Goal: Transaction & Acquisition: Purchase product/service

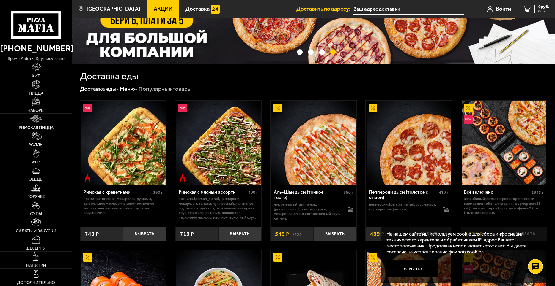
scroll to position [89, 0]
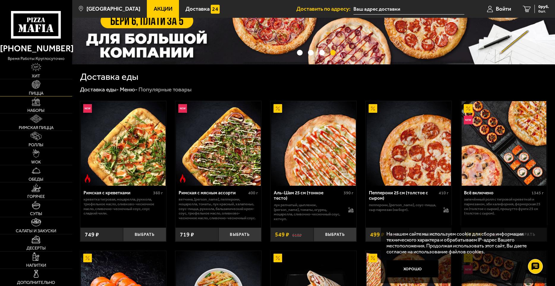
click at [36, 84] on img at bounding box center [36, 84] width 9 height 9
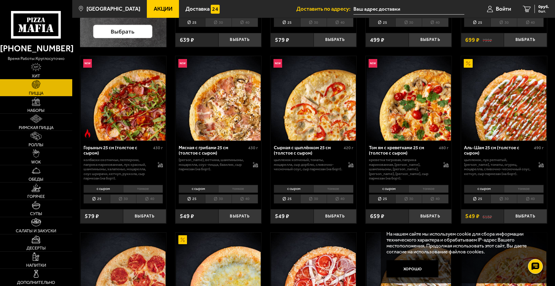
scroll to position [217, 0]
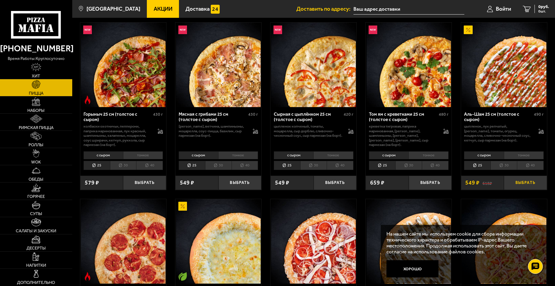
click at [522, 181] on button "Выбрать" at bounding box center [525, 183] width 43 height 14
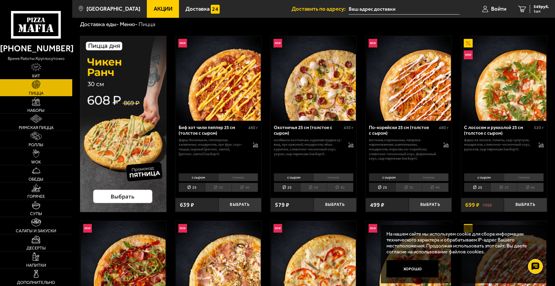
scroll to position [0, 0]
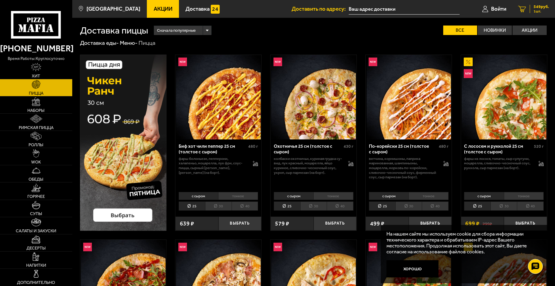
click at [539, 6] on span "549 руб." at bounding box center [540, 7] width 15 height 4
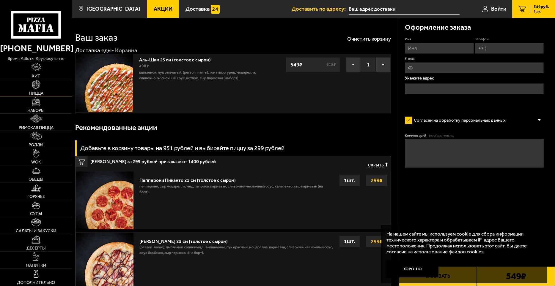
click at [37, 86] on img at bounding box center [36, 84] width 9 height 9
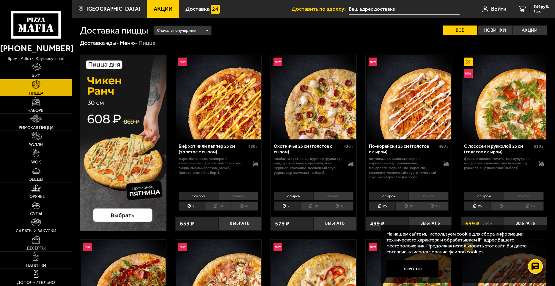
click at [206, 31] on div "Сначала популярные" at bounding box center [182, 30] width 57 height 9
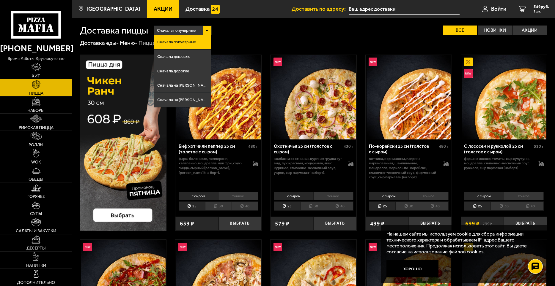
drag, startPoint x: 301, startPoint y: 39, endPoint x: 377, endPoint y: 42, distance: 76.4
click at [528, 28] on label "Акции" at bounding box center [529, 31] width 34 height 10
click at [0, 0] on input "Акции" at bounding box center [0, 0] width 0 height 0
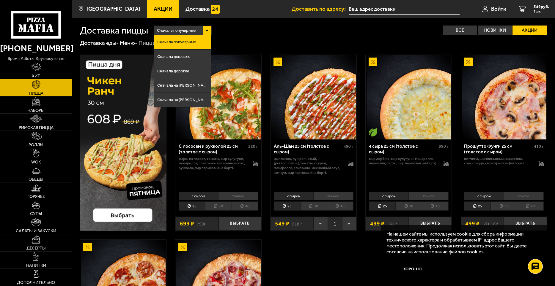
click at [249, 31] on div "Сначала популярные Сначала популярные Сначала дешевые Сначала дорогие Сначала н…" at bounding box center [347, 31] width 399 height 10
click at [206, 30] on div "Сначала популярные" at bounding box center [182, 30] width 57 height 9
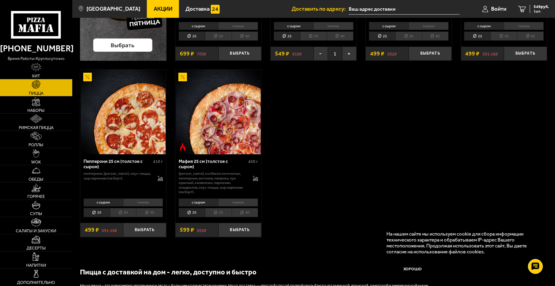
scroll to position [178, 0]
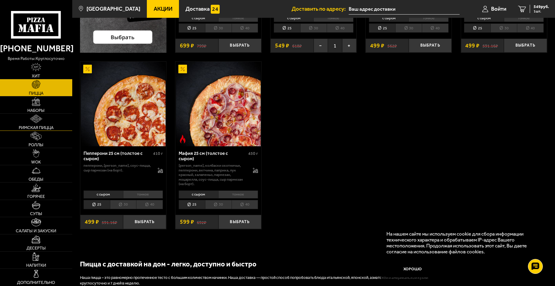
click at [39, 124] on link "Римская пицца" at bounding box center [36, 122] width 72 height 17
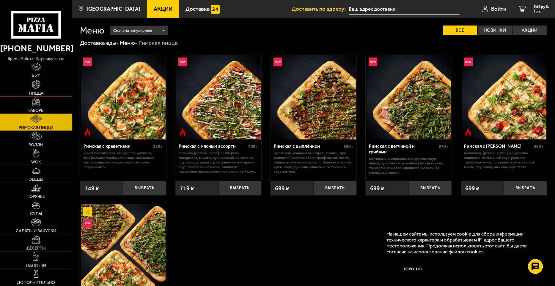
click at [37, 83] on img at bounding box center [36, 84] width 9 height 9
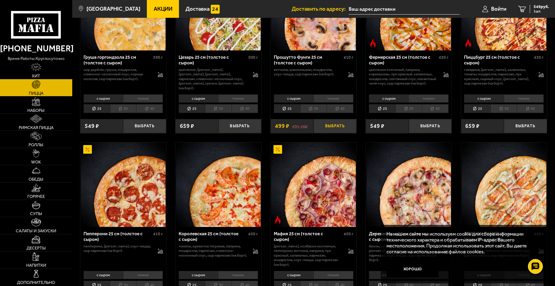
scroll to position [713, 0]
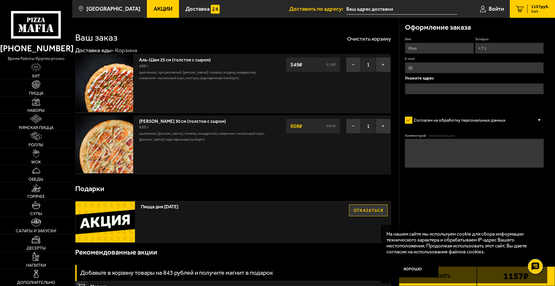
click at [183, 217] on div "Пицца дня пятница Отказаться" at bounding box center [232, 222] width 315 height 41
click at [432, 45] on input "Имя" at bounding box center [439, 48] width 69 height 11
click at [435, 49] on input "Имя" at bounding box center [439, 48] width 69 height 11
type input "Виноградов Антон Геннадьевич"
type input "+7 (963) 320-16-44"
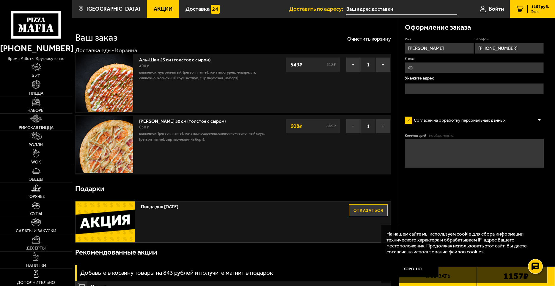
type input "ivorot@mail.ru"
drag, startPoint x: 447, startPoint y: 48, endPoint x: 373, endPoint y: 48, distance: 73.7
click at [373, 48] on section "Ваш заказ Очистить корзину Доставка еды - Корзина Аль-Шам 25 см (толстое с сыро…" at bounding box center [313, 223] width 482 height 411
type input "Геннадий"
click at [516, 48] on input "+7 (963) 320-16-44" at bounding box center [509, 48] width 69 height 11
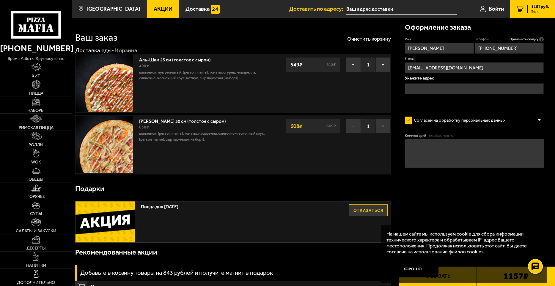
type input "+7 (911) 944-01-14"
click at [453, 67] on input "ivorot@mail.ru" at bounding box center [474, 67] width 139 height 11
type input "inco100@mail.ru"
click at [451, 90] on input "text" at bounding box center [474, 88] width 139 height 11
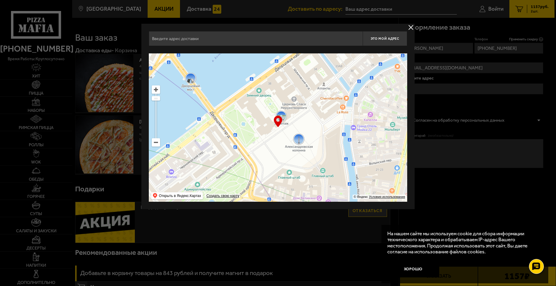
drag, startPoint x: 336, startPoint y: 127, endPoint x: 381, endPoint y: 157, distance: 53.7
click at [385, 159] on ymaps at bounding box center [278, 127] width 258 height 149
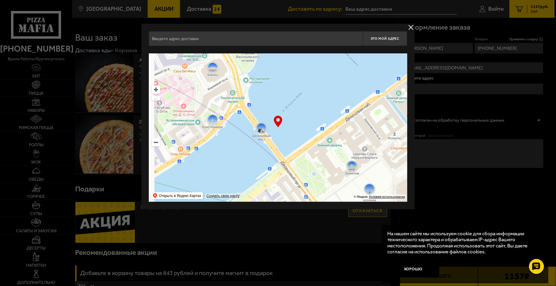
drag, startPoint x: 302, startPoint y: 129, endPoint x: 376, endPoint y: 181, distance: 90.1
click at [377, 182] on ymaps at bounding box center [278, 127] width 258 height 149
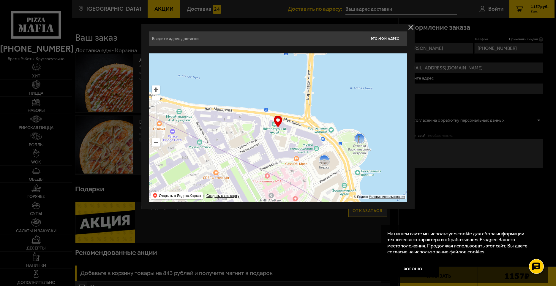
drag, startPoint x: 324, startPoint y: 173, endPoint x: 348, endPoint y: 191, distance: 29.2
click at [349, 191] on ymaps at bounding box center [278, 127] width 258 height 149
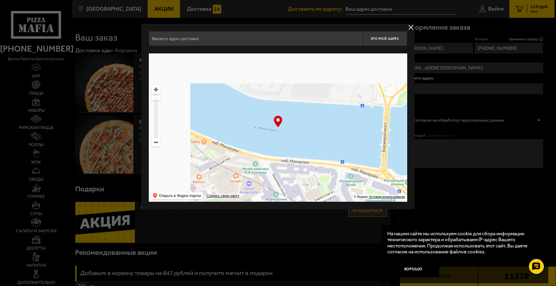
type input "набережная Макарова, 4"
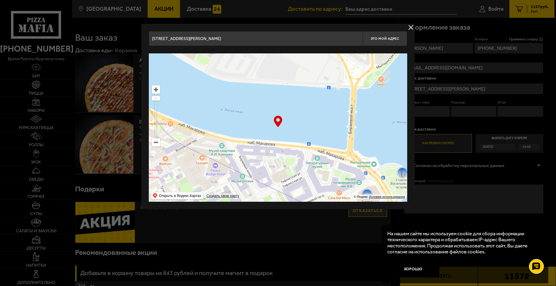
drag, startPoint x: 220, startPoint y: 130, endPoint x: 273, endPoint y: 173, distance: 67.8
click at [273, 173] on ymaps at bounding box center [278, 127] width 258 height 149
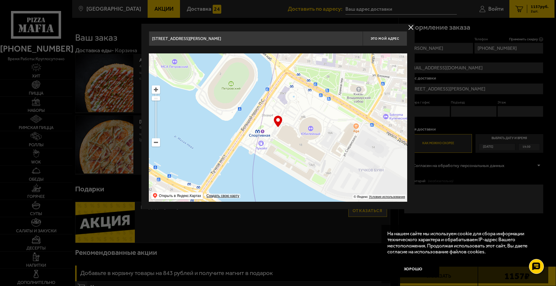
drag, startPoint x: 241, startPoint y: 132, endPoint x: 271, endPoint y: 185, distance: 60.8
click at [271, 185] on ymaps at bounding box center [278, 127] width 258 height 149
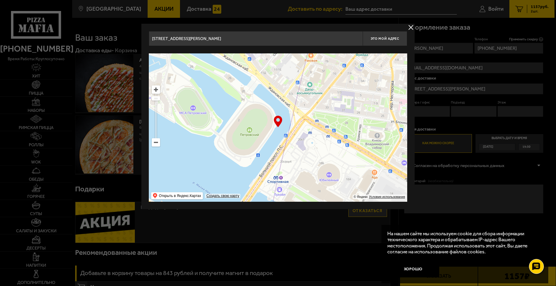
type input "Большой проспект Петроградской стороны, 1А"
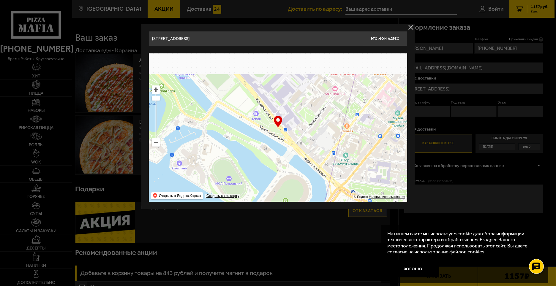
drag, startPoint x: 250, startPoint y: 146, endPoint x: 280, endPoint y: 202, distance: 63.1
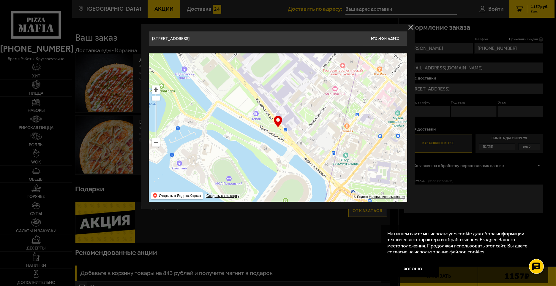
click at [280, 202] on div "Большой проспект Петроградской стороны, 1А Это мой адрес Найдите адрес перетащи…" at bounding box center [277, 117] width 273 height 186
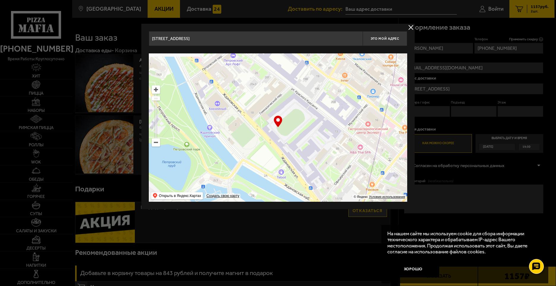
type input "Петровский остров, 2"
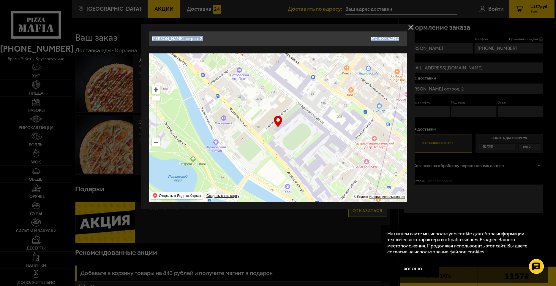
click at [254, 212] on main "Санкт-Петербург Все Акции Доставка Личный кабинет Акции Доставка Доставить по а…" at bounding box center [313, 234] width 482 height 468
type input "Ждановская улица, 13"
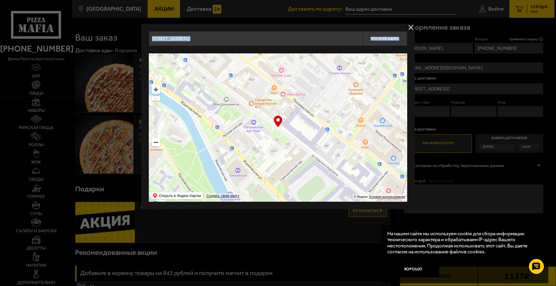
drag, startPoint x: 230, startPoint y: 119, endPoint x: 241, endPoint y: 165, distance: 46.7
click at [248, 184] on ymaps at bounding box center [278, 127] width 258 height 149
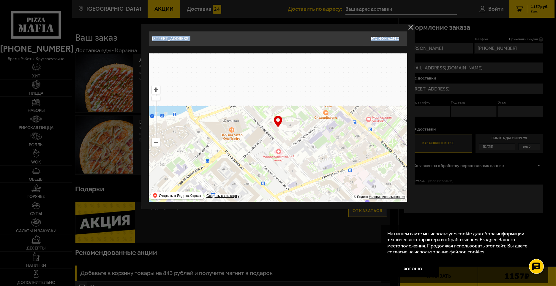
drag, startPoint x: 235, startPoint y: 160, endPoint x: 253, endPoint y: 182, distance: 28.6
click at [251, 190] on ymaps at bounding box center [278, 127] width 258 height 149
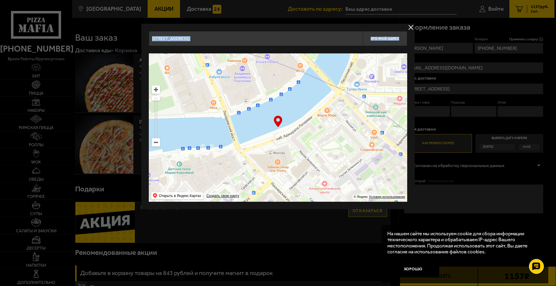
type input "Малая Зеленина улица, 4"
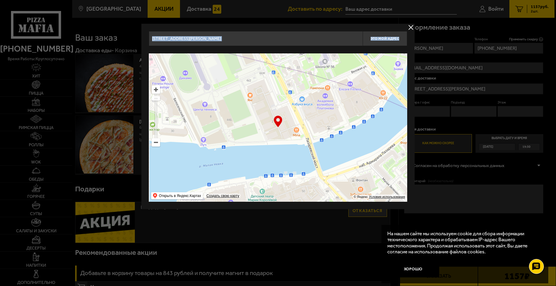
drag, startPoint x: 231, startPoint y: 135, endPoint x: 199, endPoint y: 149, distance: 35.0
click at [275, 154] on ymaps at bounding box center [278, 127] width 258 height 149
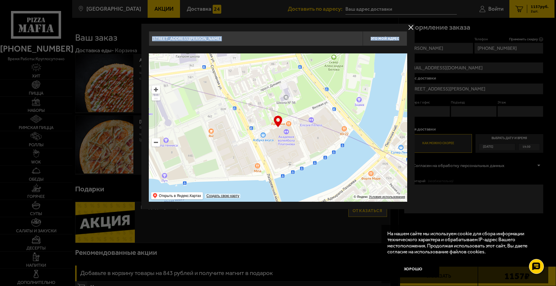
type input "Вязовая улица, 10"
click at [155, 141] on ymaps at bounding box center [156, 143] width 8 height 8
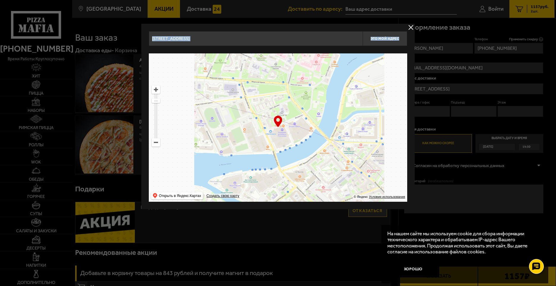
click at [157, 141] on ymaps at bounding box center [156, 143] width 8 height 8
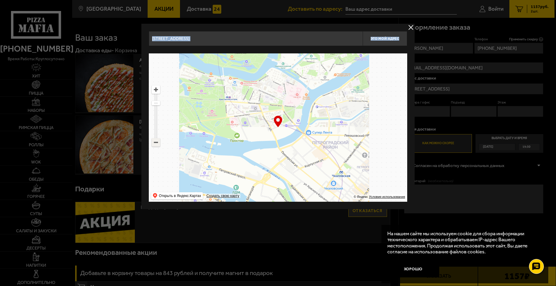
click at [157, 141] on ymaps at bounding box center [156, 143] width 8 height 8
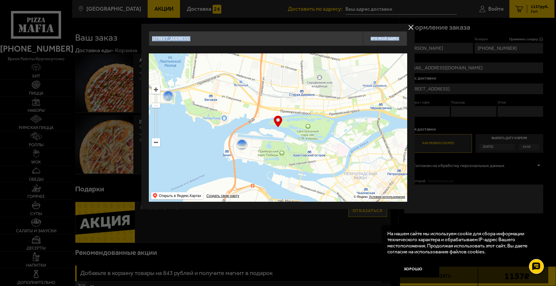
drag, startPoint x: 272, startPoint y: 146, endPoint x: 301, endPoint y: 197, distance: 58.9
click at [301, 197] on ymaps at bounding box center [278, 127] width 258 height 149
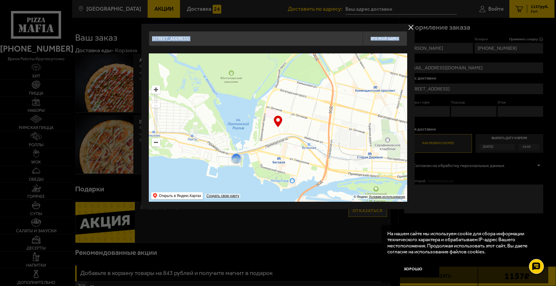
drag, startPoint x: 318, startPoint y: 126, endPoint x: 322, endPoint y: 121, distance: 7.0
click at [322, 121] on ymaps at bounding box center [278, 127] width 258 height 149
click at [156, 90] on ymaps at bounding box center [156, 90] width 8 height 8
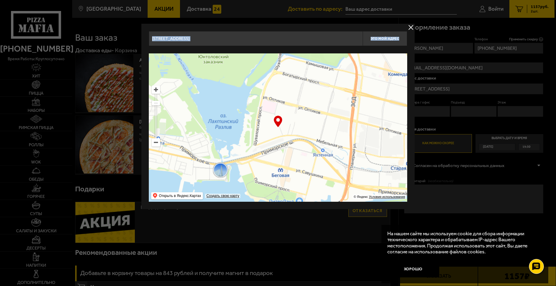
click at [156, 90] on ymaps at bounding box center [156, 90] width 8 height 8
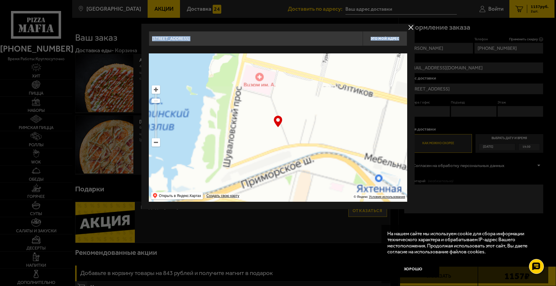
click at [156, 90] on ymaps at bounding box center [156, 90] width 8 height 8
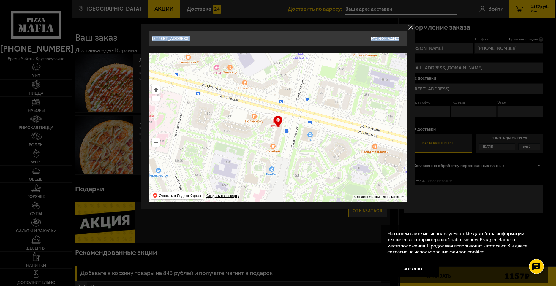
drag, startPoint x: 287, startPoint y: 134, endPoint x: 206, endPoint y: 232, distance: 126.4
click at [206, 232] on main "Санкт-Петербург Все Акции Доставка Личный кабинет Акции Доставка Доставить по а…" at bounding box center [313, 234] width 482 height 468
type input "[STREET_ADDRESS]"
click at [387, 39] on span "Это мой адрес" at bounding box center [385, 39] width 29 height 4
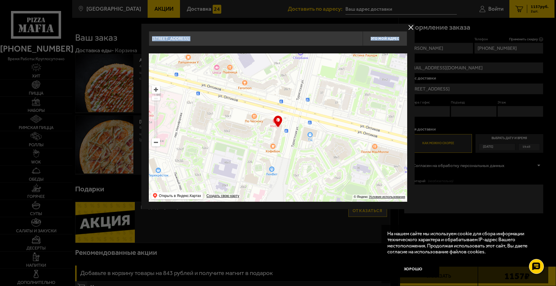
type input "[STREET_ADDRESS]"
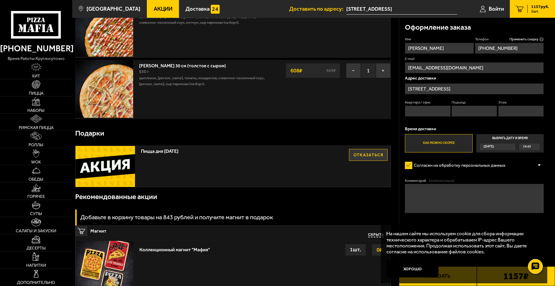
scroll to position [59, 0]
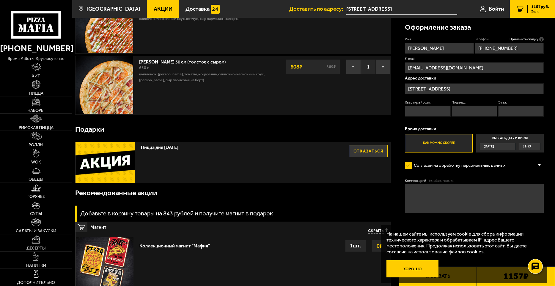
click at [418, 272] on button "Хорошо" at bounding box center [412, 269] width 52 height 17
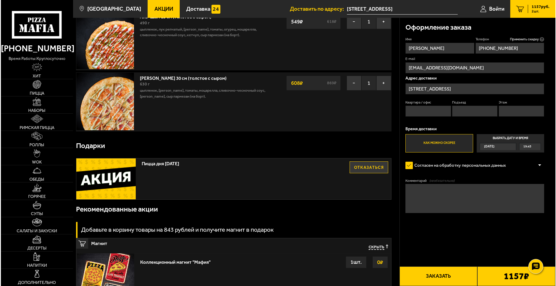
scroll to position [30, 0]
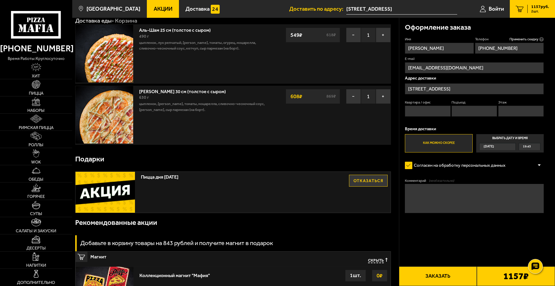
click at [469, 114] on input "Подъезд" at bounding box center [473, 111] width 45 height 11
type input "7"
type input "625"
type input "8"
click at [450, 275] on button "Заказать" at bounding box center [438, 277] width 78 height 20
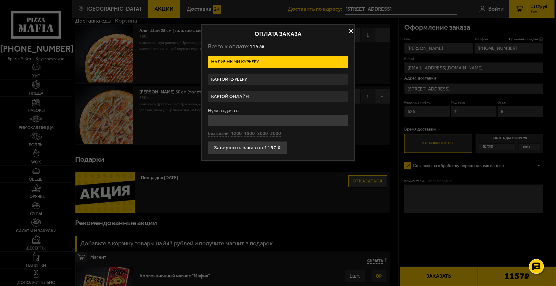
click at [264, 98] on label "Картой онлайн" at bounding box center [278, 97] width 140 height 12
click at [0, 0] on input "Картой онлайн" at bounding box center [0, 0] width 0 height 0
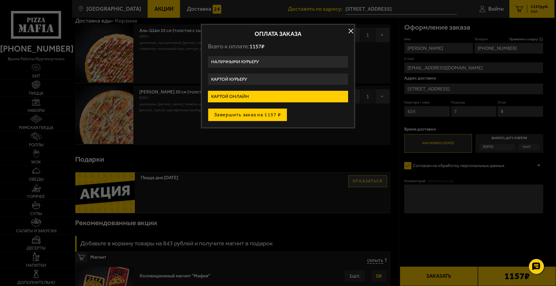
click at [262, 117] on button "Завершить заказ на 1157 ₽" at bounding box center [247, 114] width 79 height 13
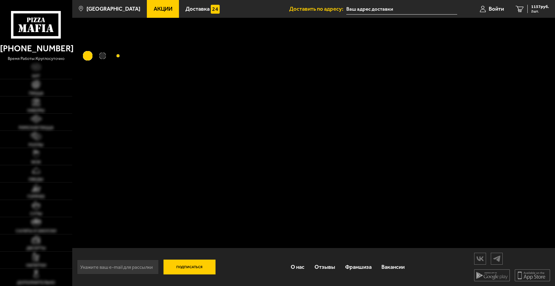
type input "[STREET_ADDRESS]"
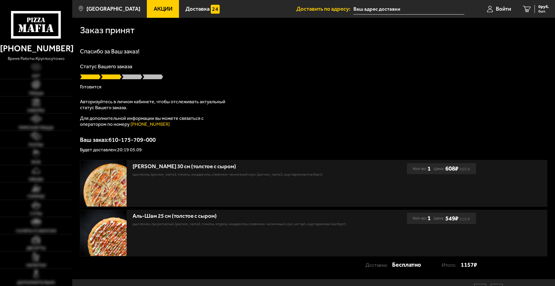
type input "[STREET_ADDRESS]"
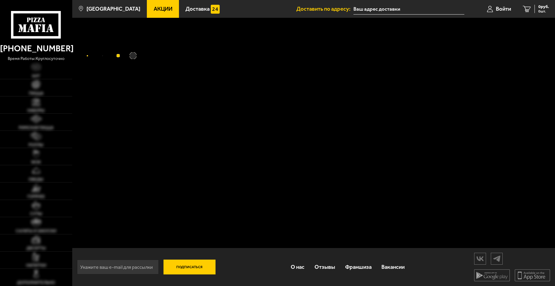
type input "[STREET_ADDRESS]"
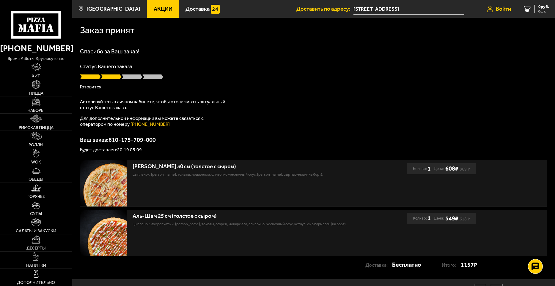
click at [497, 10] on span "Войти" at bounding box center [503, 9] width 15 height 6
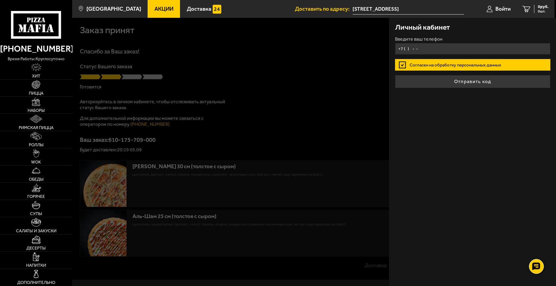
type input "+7 ( ) - -"
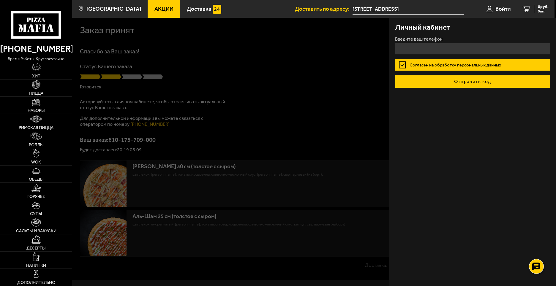
click at [443, 82] on button "Отправить код" at bounding box center [472, 81] width 155 height 13
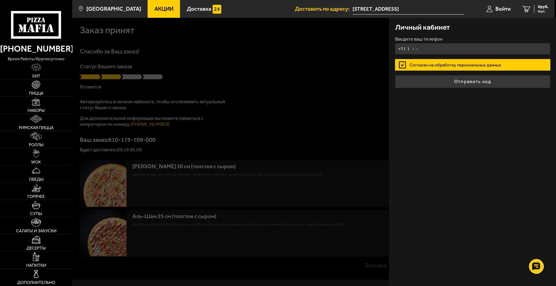
click at [420, 48] on input "+7 ( ) - -" at bounding box center [472, 49] width 155 height 12
click at [428, 47] on input "+7 ( ) - -" at bounding box center [472, 49] width 155 height 12
type input "[PHONE_NUMBER]"
click at [395, 75] on button "Отправить код" at bounding box center [472, 81] width 155 height 13
